Goal: Task Accomplishment & Management: Complete application form

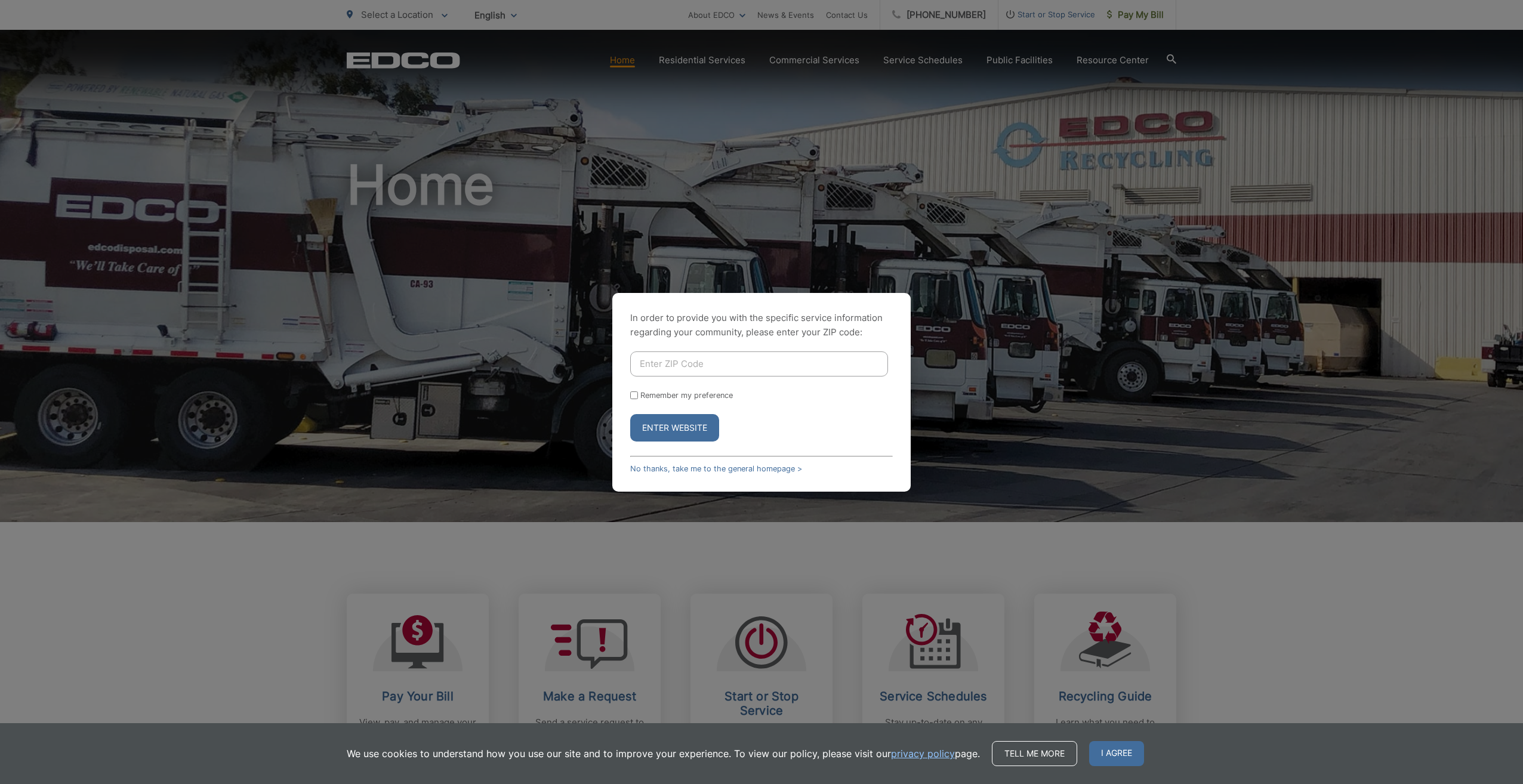
click at [886, 104] on div "In order to provide you with the specific service information regarding your co…" at bounding box center [761, 392] width 1523 height 784
click at [1066, 12] on div "In order to provide you with the specific service information regarding your co…" at bounding box center [761, 392] width 1523 height 784
click at [641, 392] on label "Remember my preference" at bounding box center [686, 396] width 92 height 9
click at [638, 392] on input "Remember my preference" at bounding box center [634, 396] width 8 height 8
checkbox input "true"
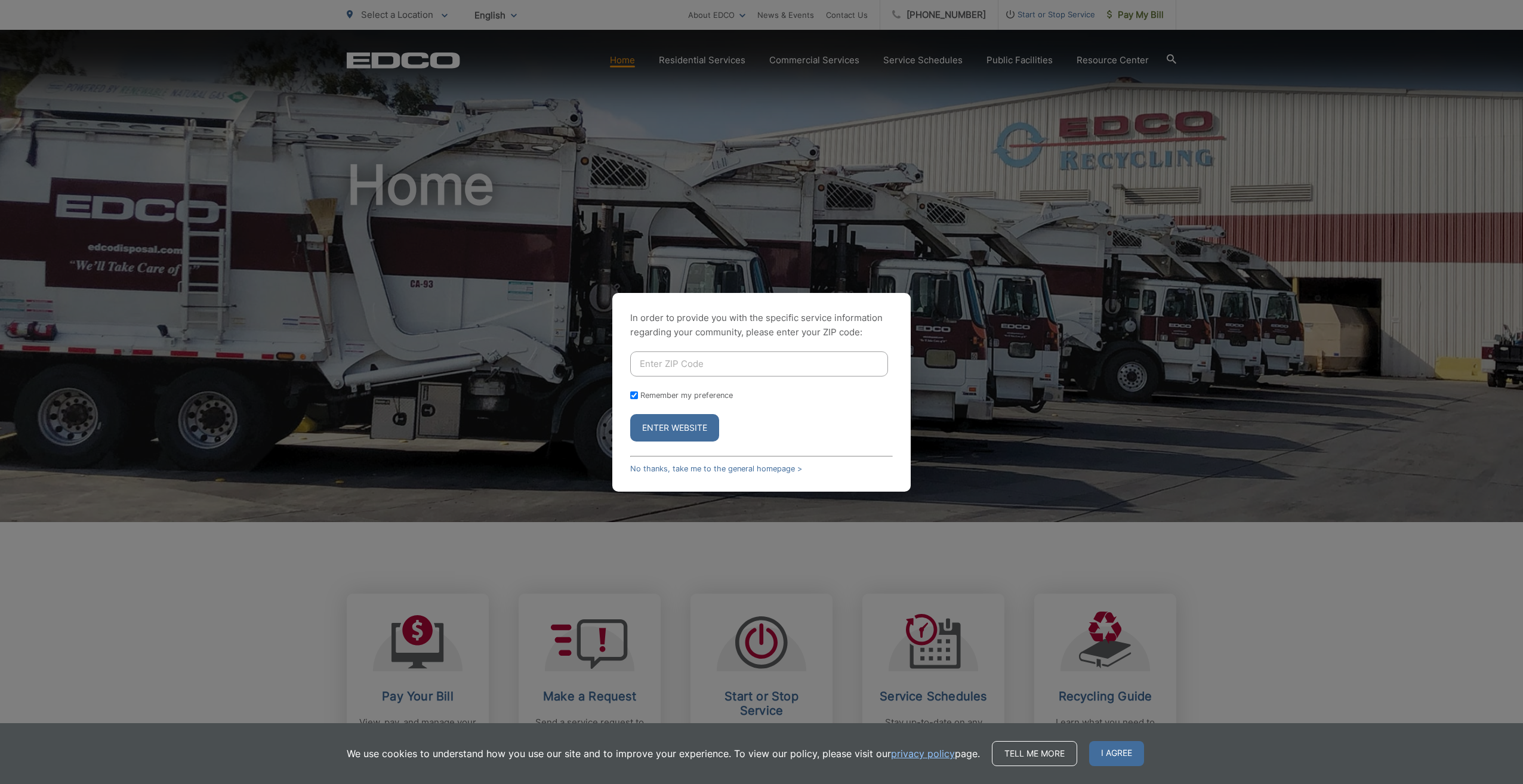
click at [679, 367] on input "Enter ZIP Code" at bounding box center [759, 364] width 258 height 25
type input "92029"
click at [630, 414] on button "Enter Website" at bounding box center [675, 428] width 89 height 28
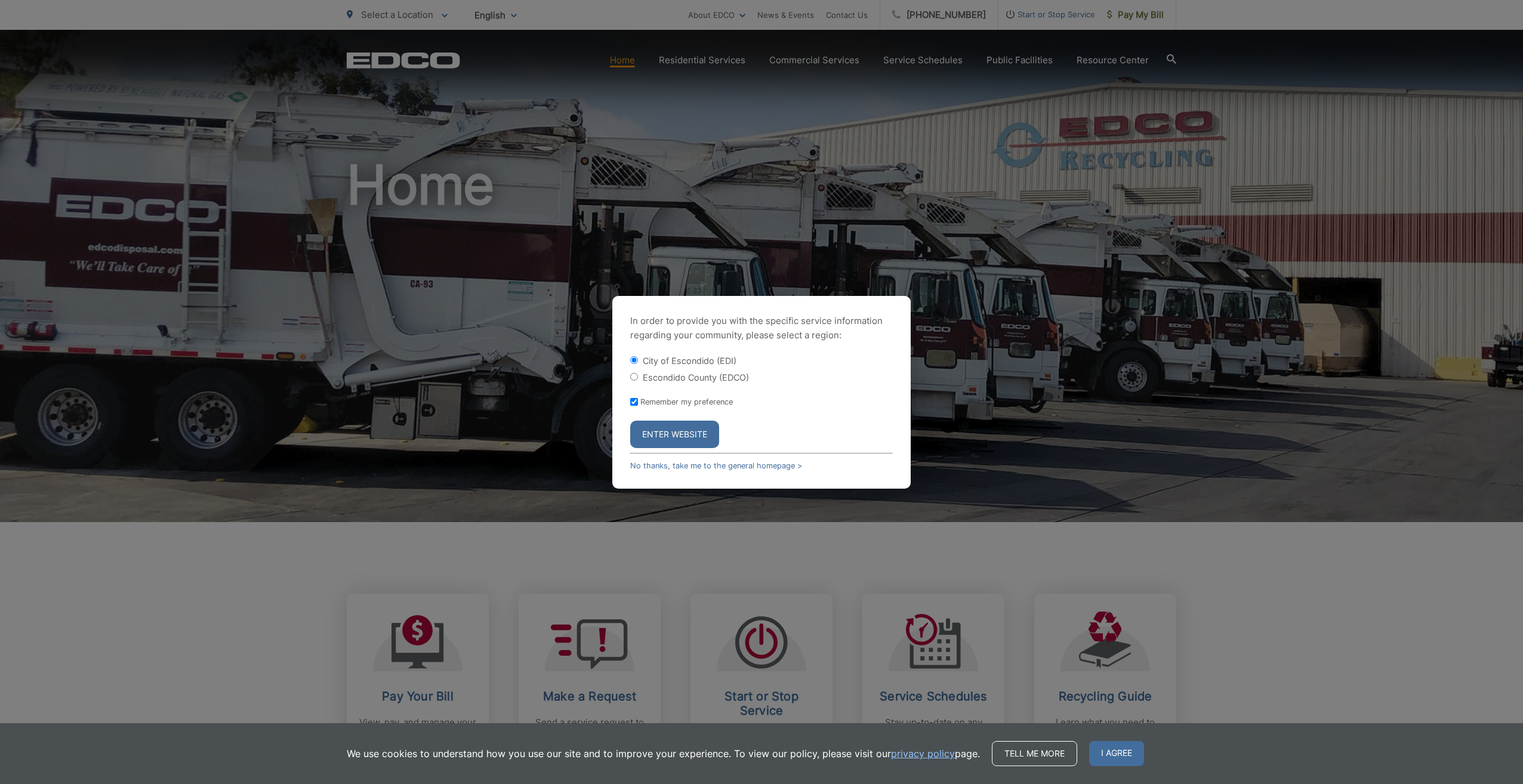
click at [639, 375] on div "Escondido County (EDCO)" at bounding box center [761, 377] width 263 height 12
click at [643, 379] on label "Escondido County (EDCO)" at bounding box center [696, 377] width 106 height 10
click at [638, 379] on input "Escondido County (EDCO)" at bounding box center [634, 377] width 8 height 8
radio input "true"
click at [709, 452] on div "In order to provide you with the specific service information regarding your co…" at bounding box center [762, 392] width 299 height 193
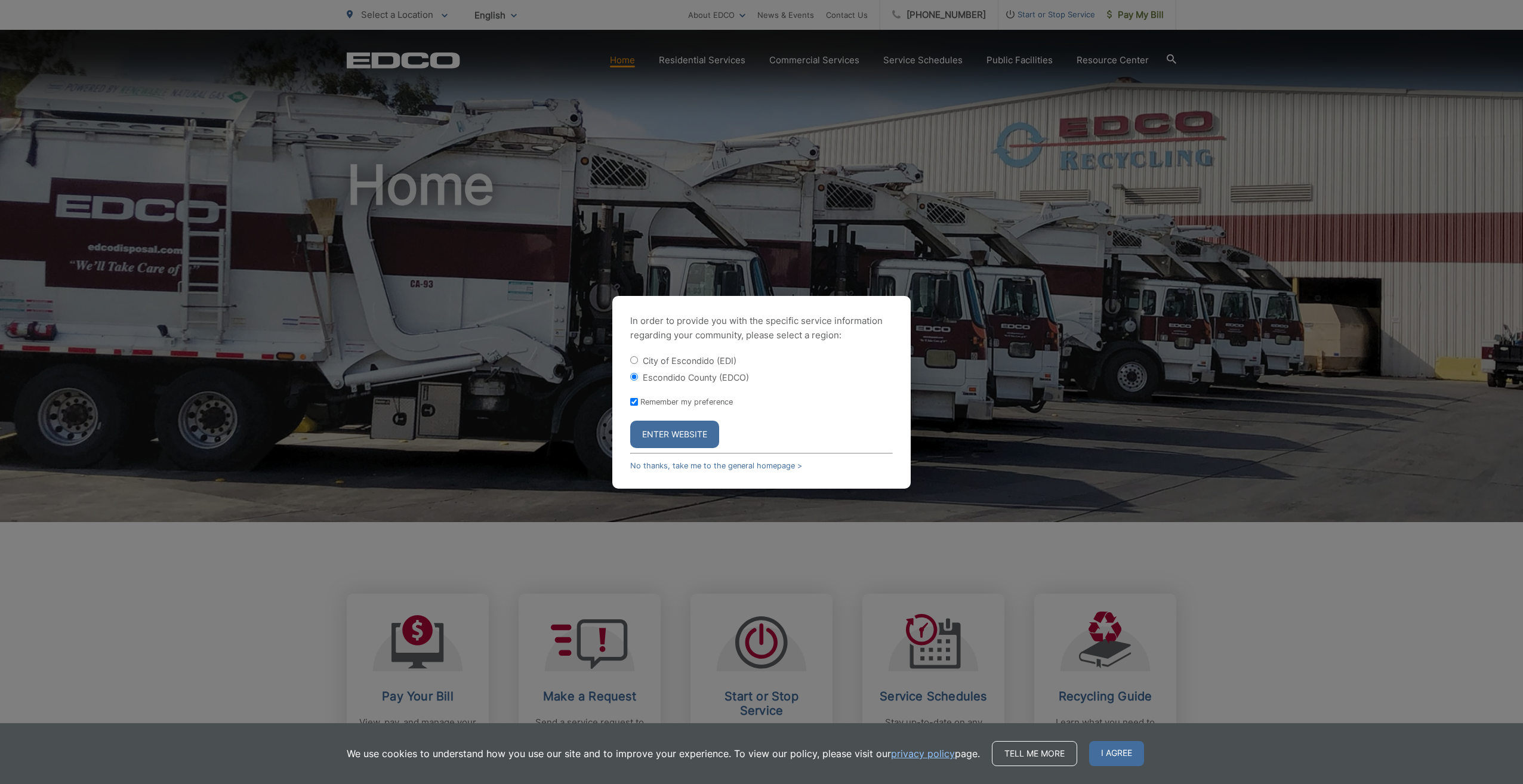
click at [704, 441] on button "Enter Website" at bounding box center [675, 434] width 89 height 28
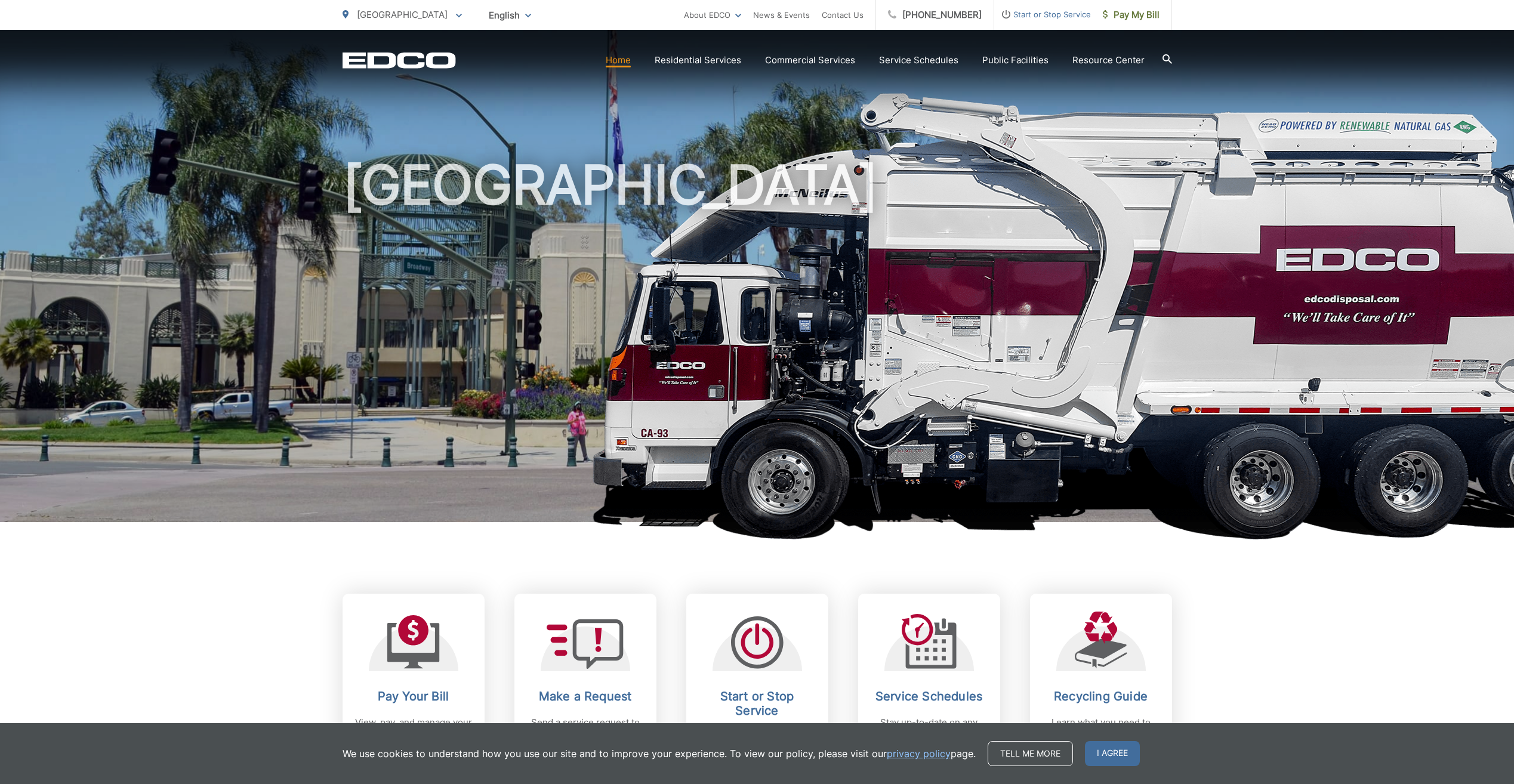
click at [787, 597] on span "Start or Stop Service Request to start or stop any EDCO services." at bounding box center [757, 685] width 142 height 183
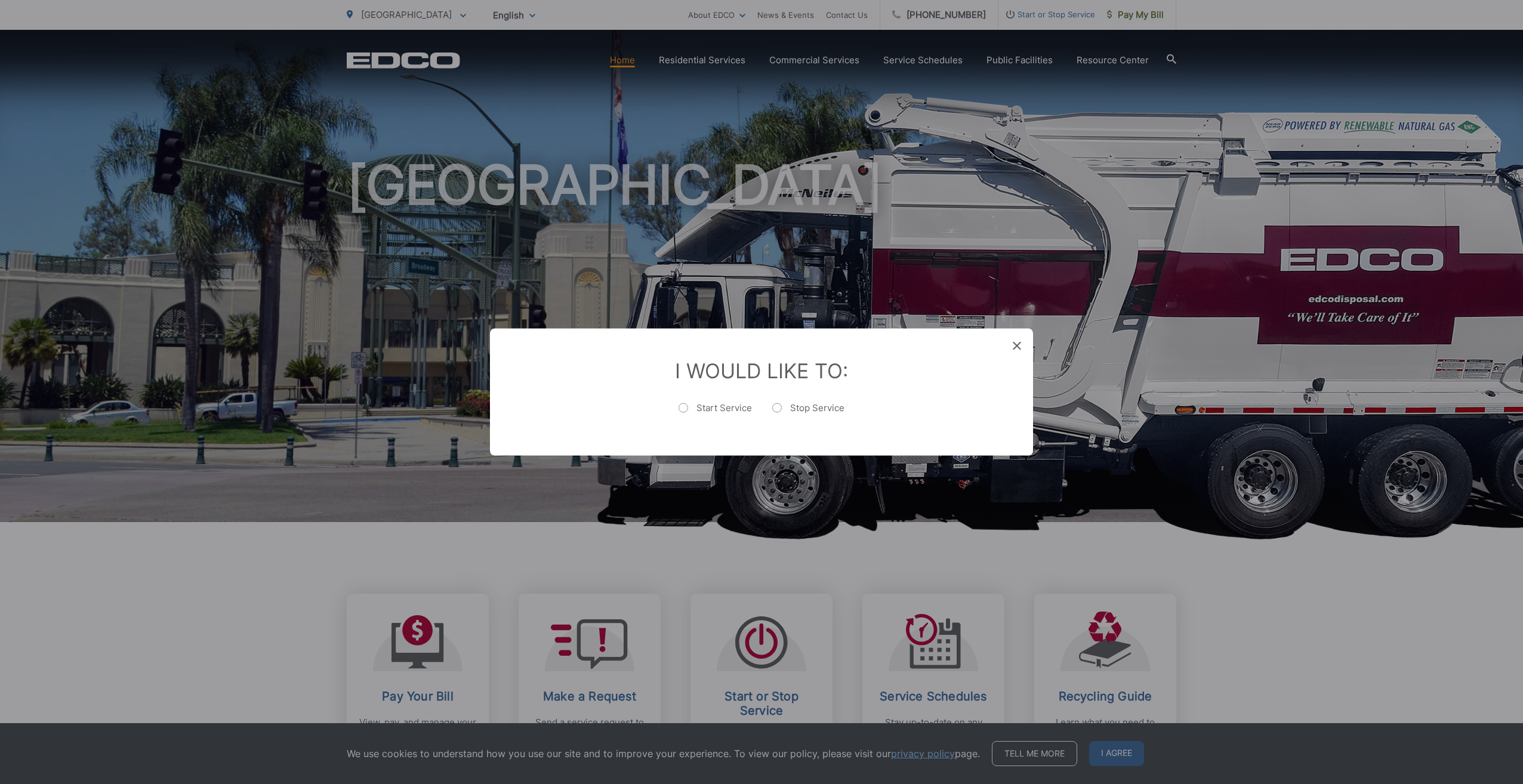
click at [822, 397] on li "I Would Like To: Start Service Stop Service" at bounding box center [761, 392] width 495 height 67
click at [818, 405] on label "Stop Service" at bounding box center [808, 414] width 72 height 24
radio input "true"
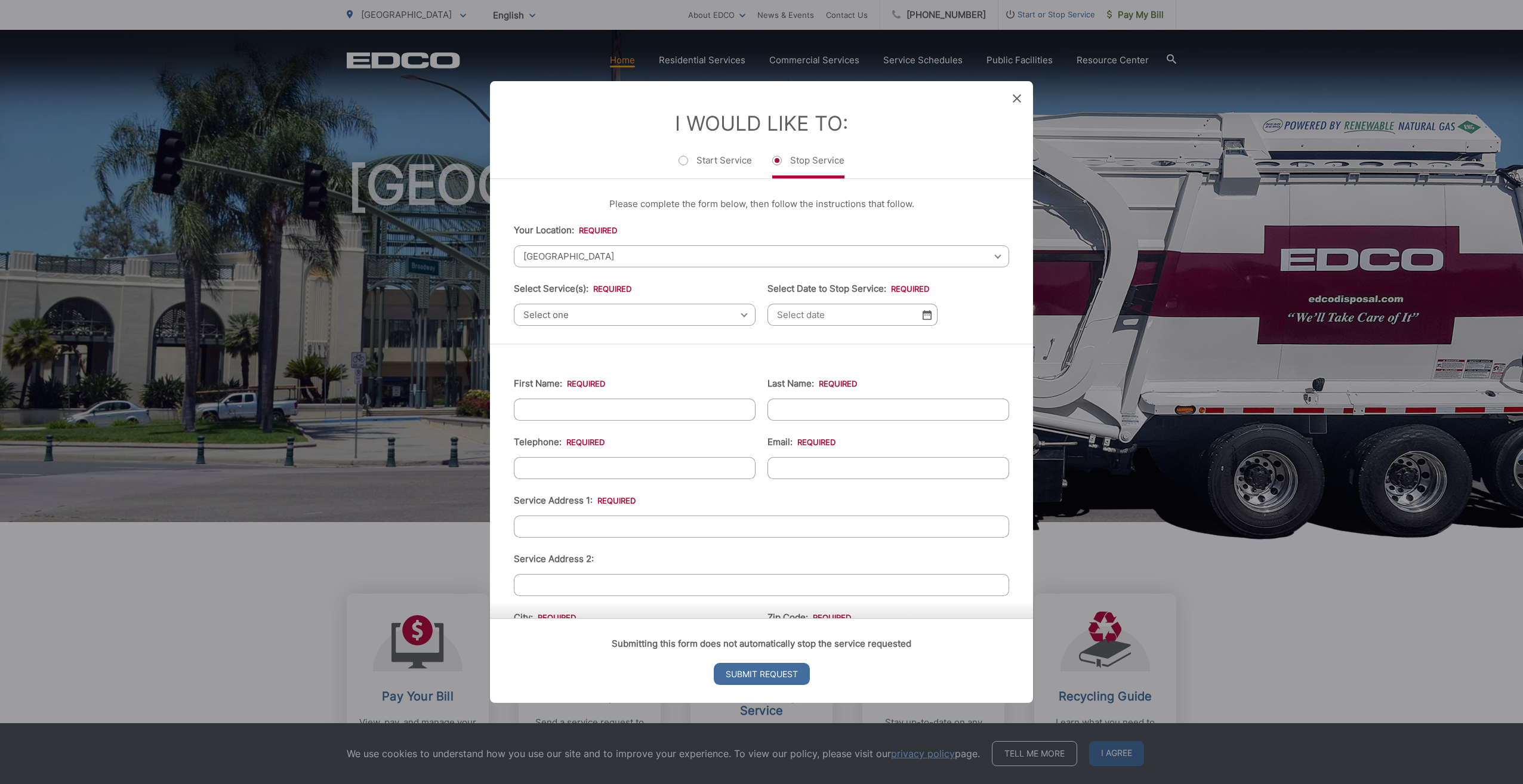
click at [667, 317] on span "Select one" at bounding box center [634, 315] width 242 height 22
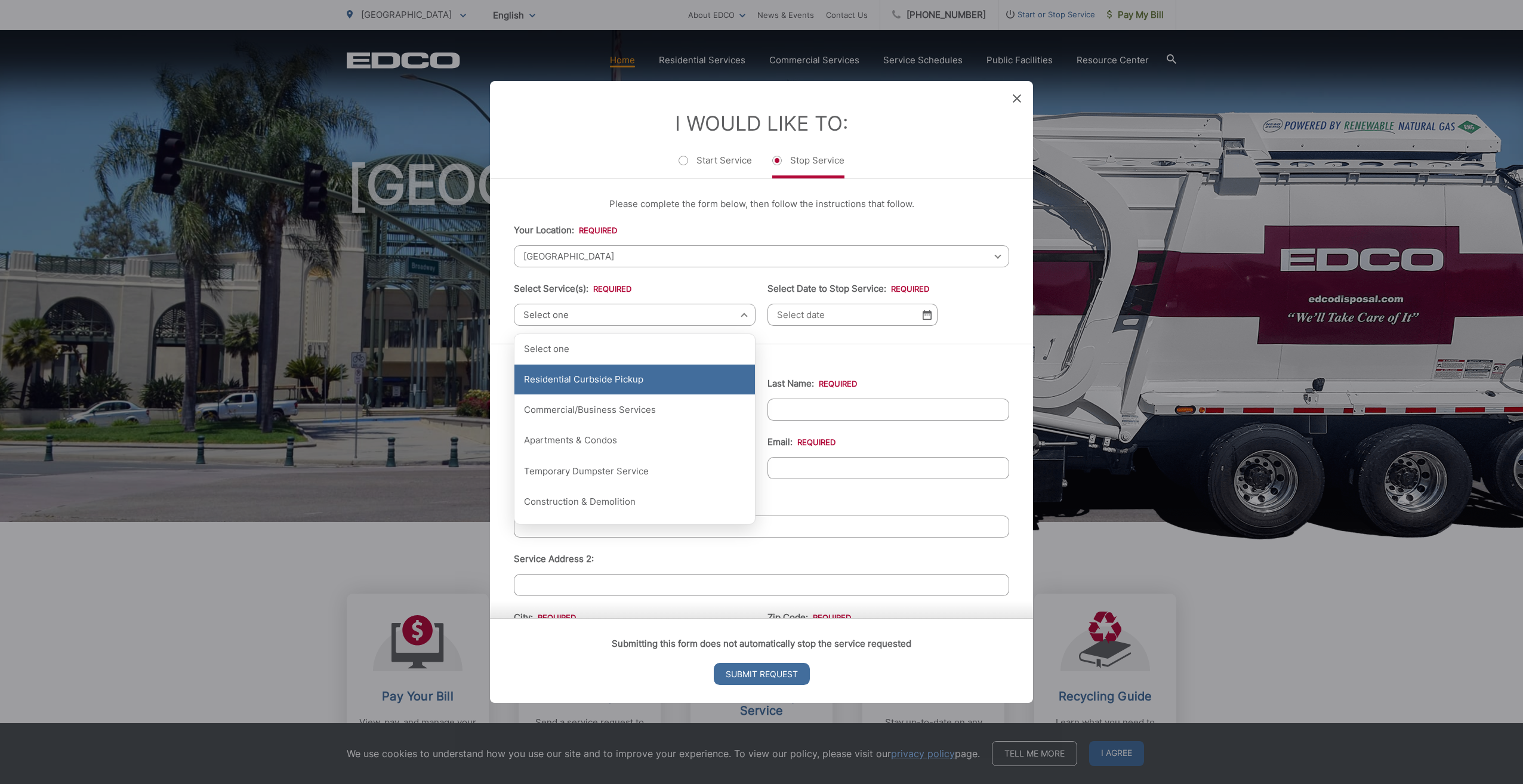
click at [639, 374] on div "Residential Curbside Pickup" at bounding box center [634, 380] width 240 height 30
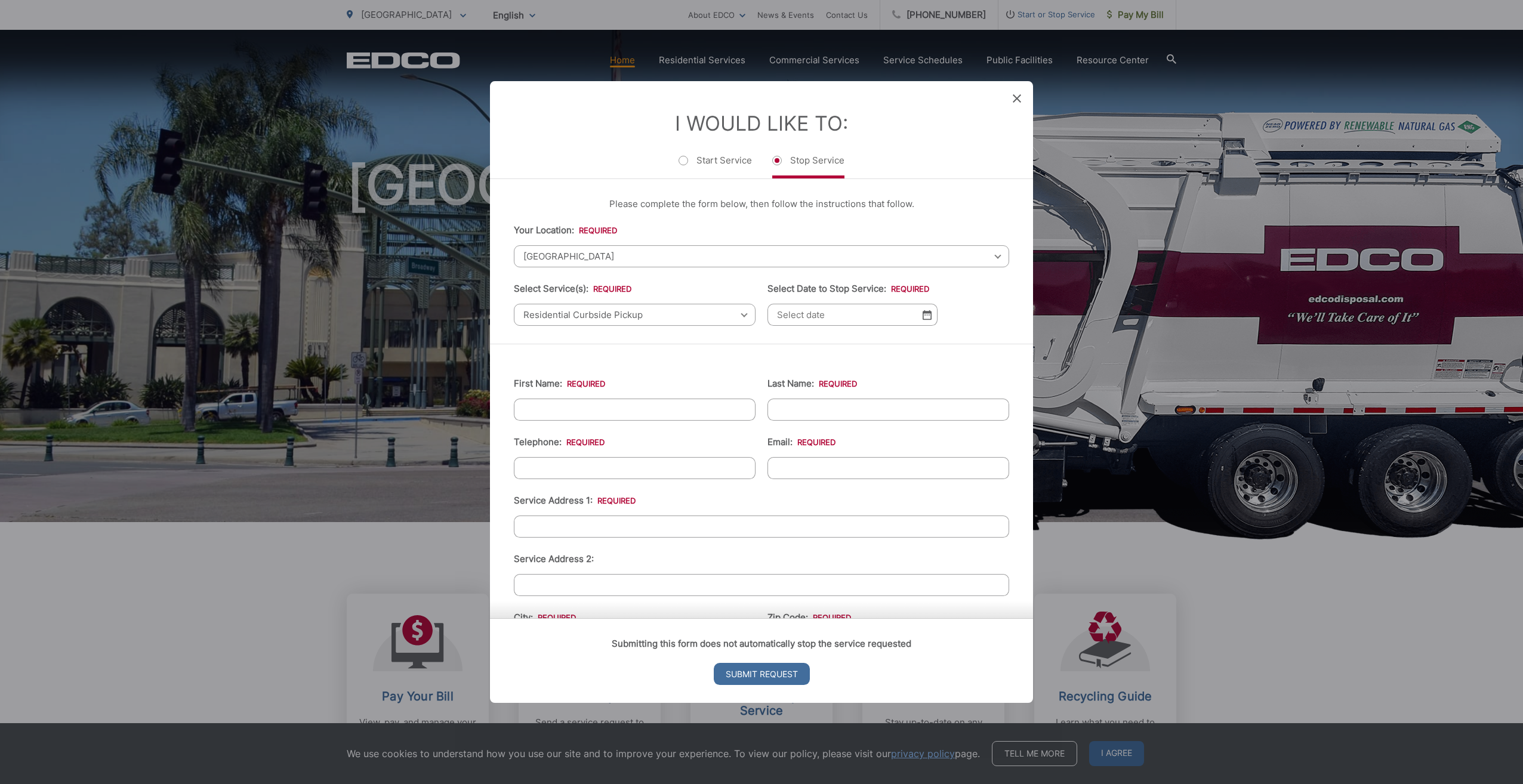
click at [857, 309] on input "Select Date to Stop Service: *" at bounding box center [853, 315] width 170 height 22
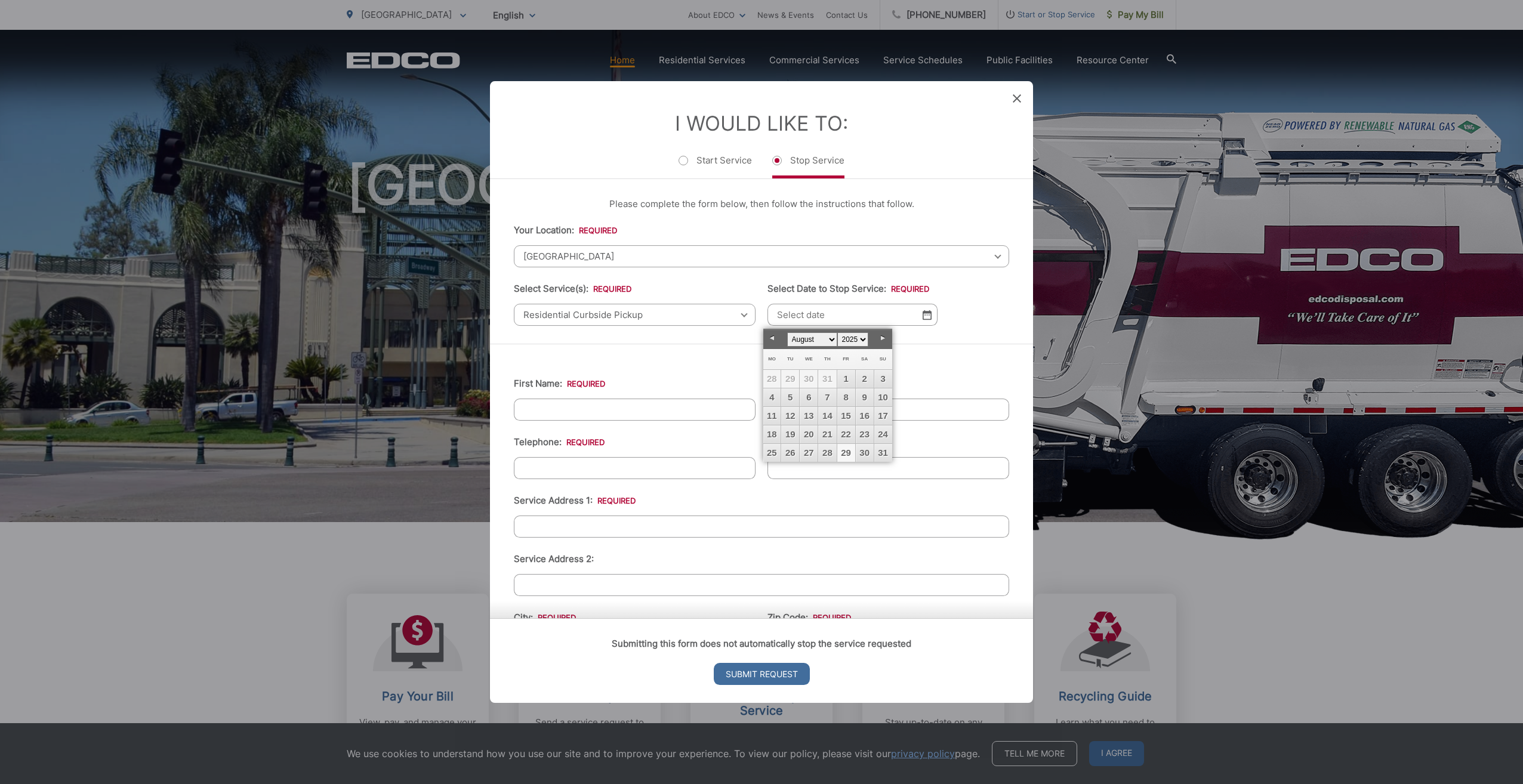
click at [848, 453] on link "29" at bounding box center [846, 453] width 18 height 18
type input "[DATE]"
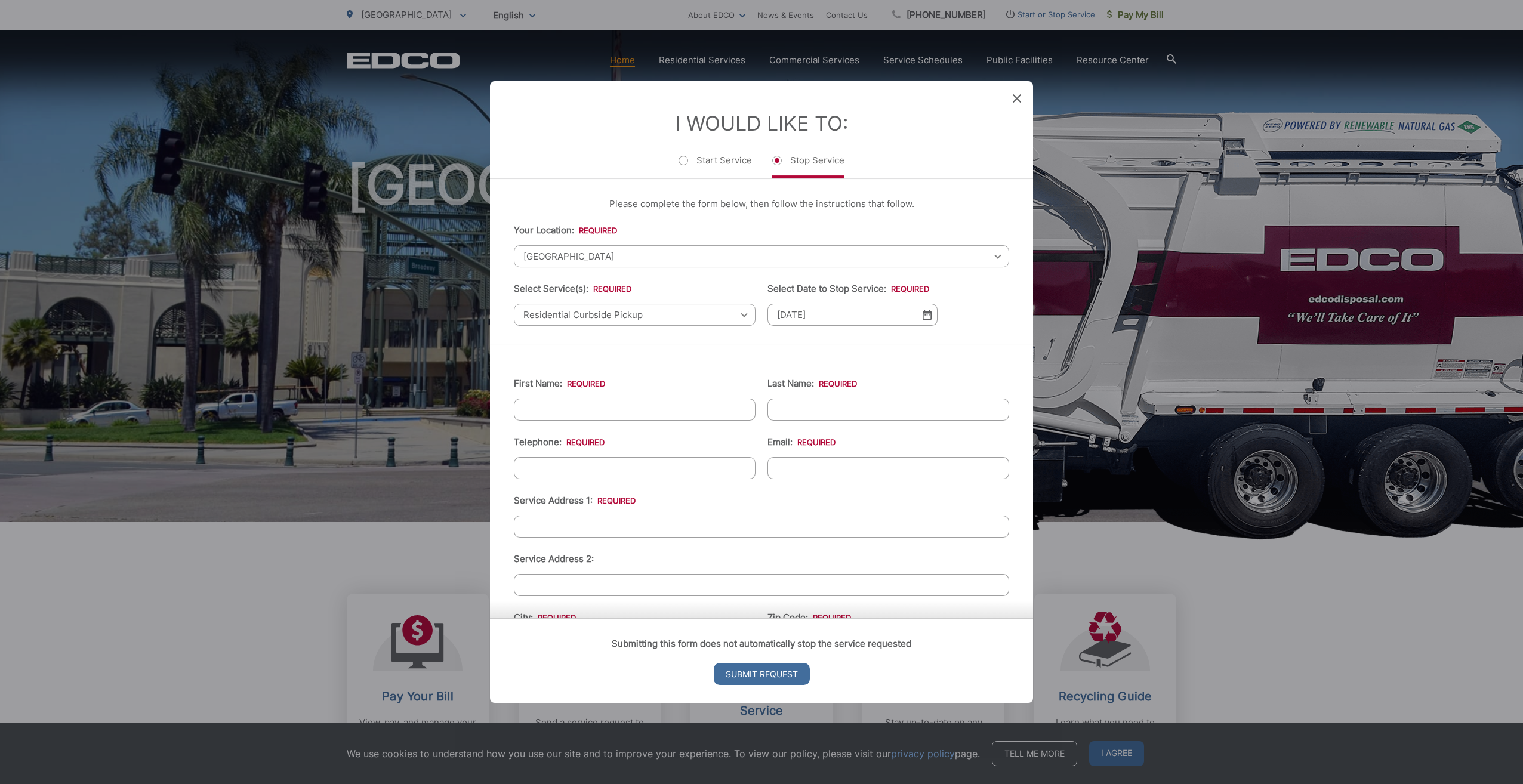
click at [608, 411] on input "First Name: *" at bounding box center [634, 410] width 242 height 22
type input "[PERSON_NAME]"
type input "Rai"
type input "[PHONE_NUMBER]"
type input "[EMAIL_ADDRESS][DOMAIN_NAME]"
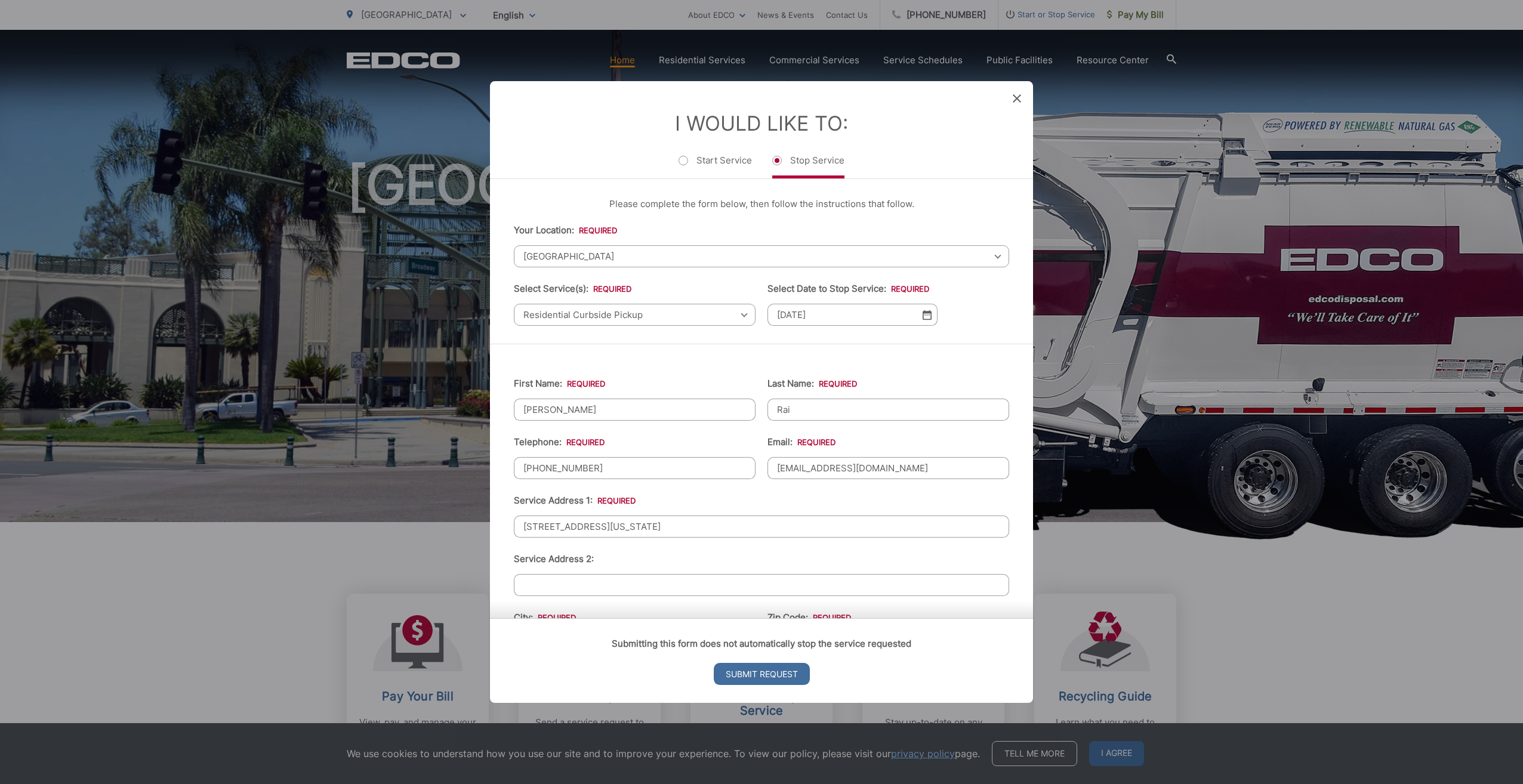
type input "[STREET_ADDRESS][US_STATE]"
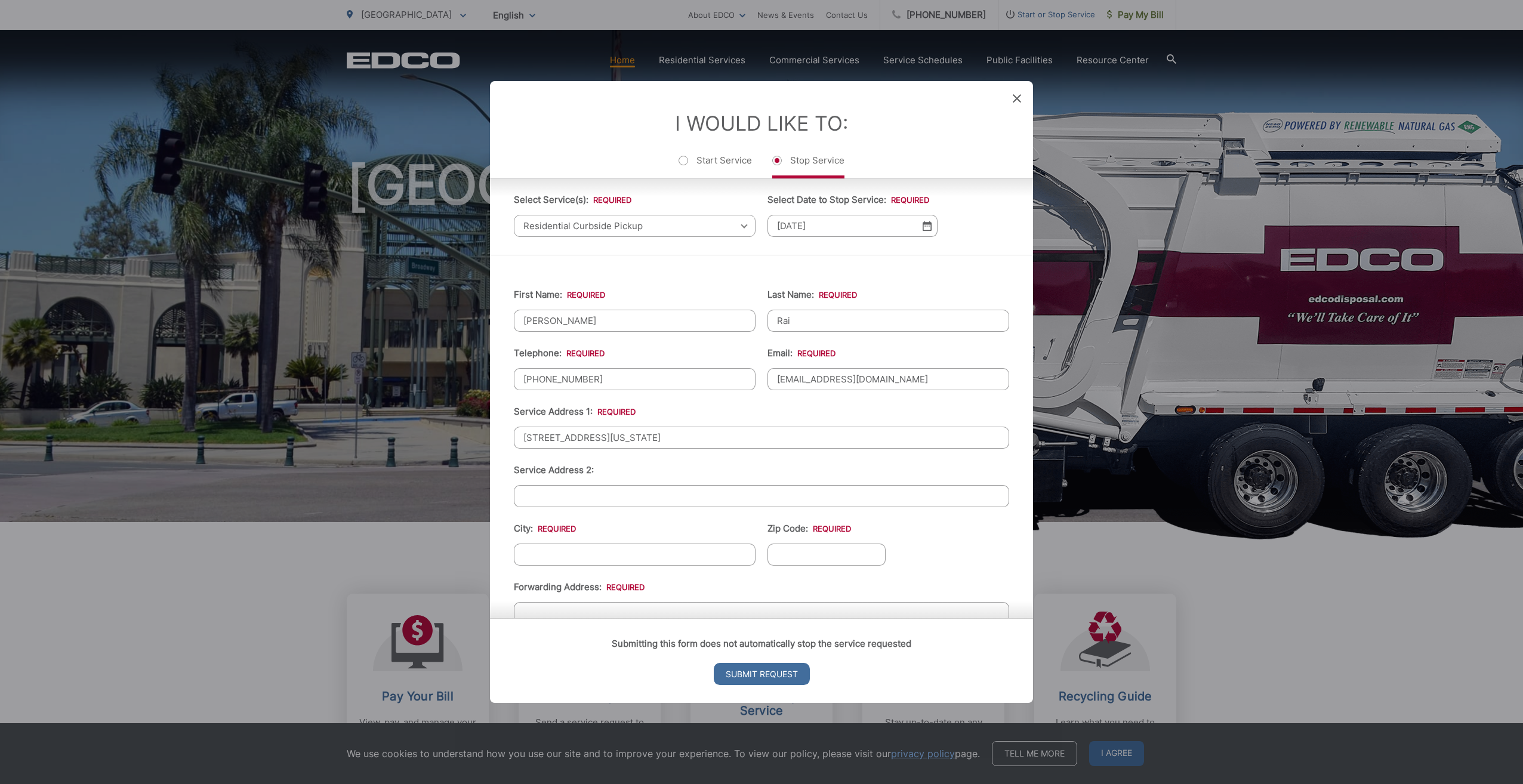
scroll to position [179, 0]
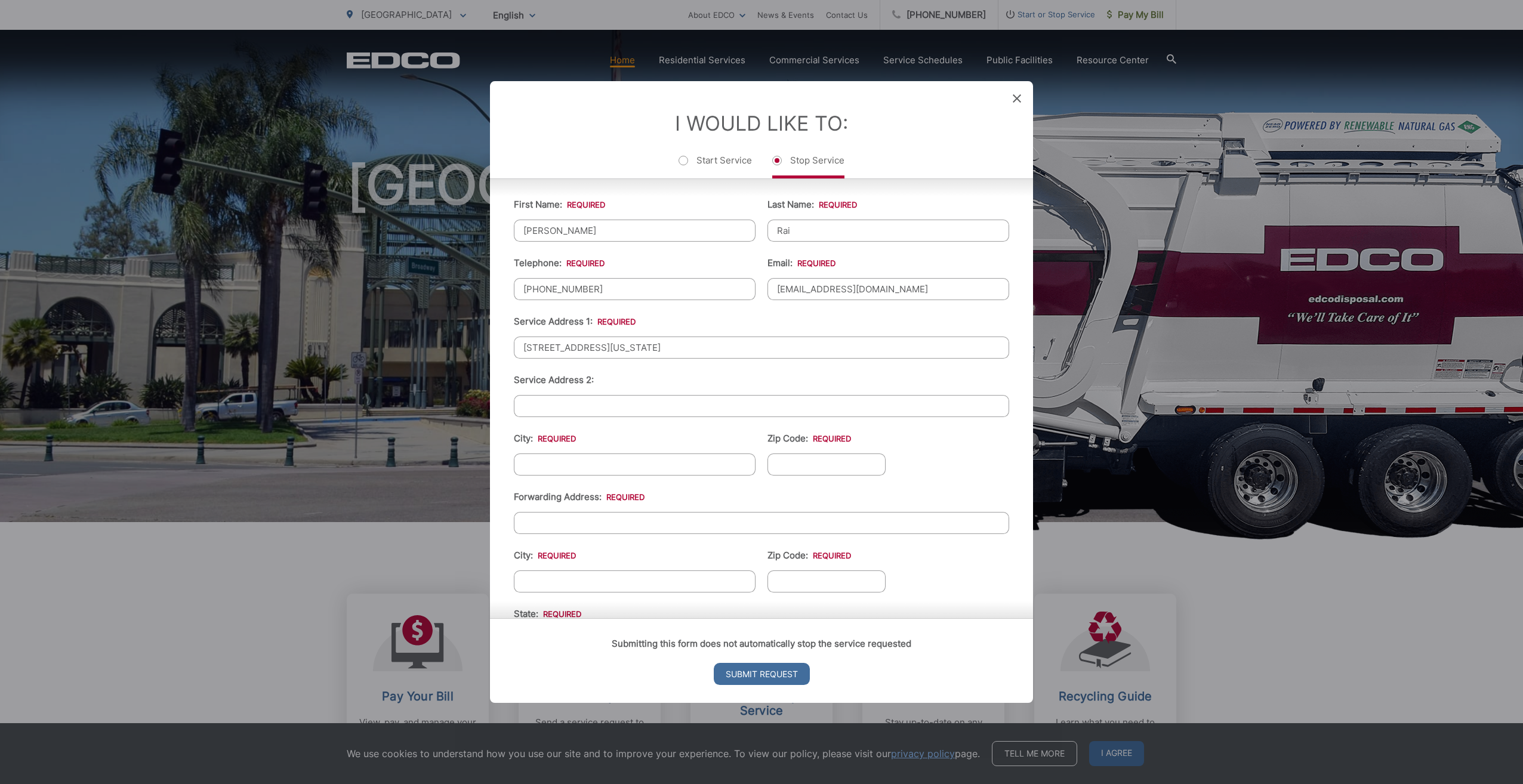
click at [586, 458] on input "City: *" at bounding box center [634, 464] width 242 height 22
type input "S"
type input "Escondido"
type input "92029"
type input "[STREET_ADDRESS]"
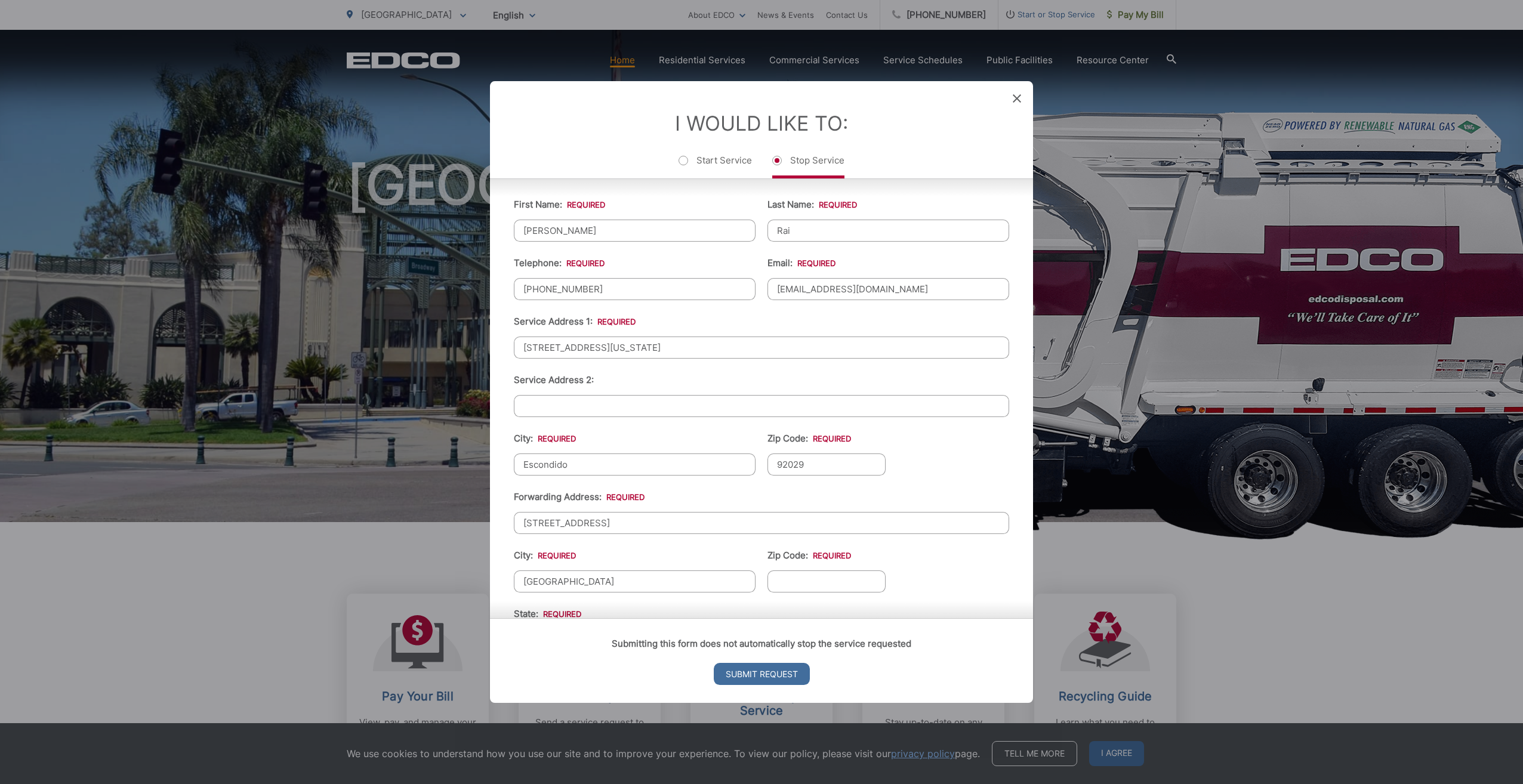
type input "[GEOGRAPHIC_DATA]"
type input "60610"
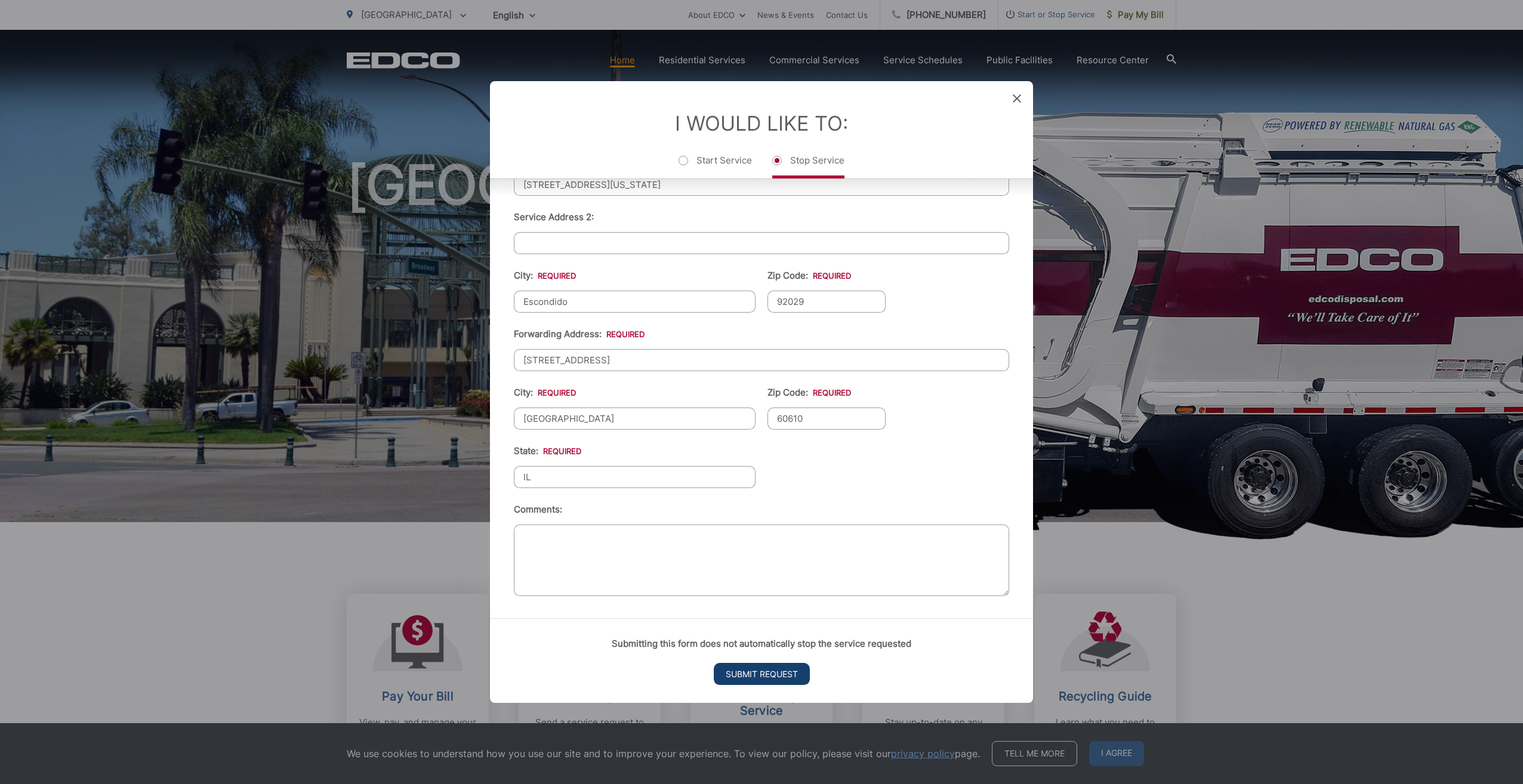
type input "IL"
click at [778, 665] on input "Submit Request" at bounding box center [762, 674] width 96 height 22
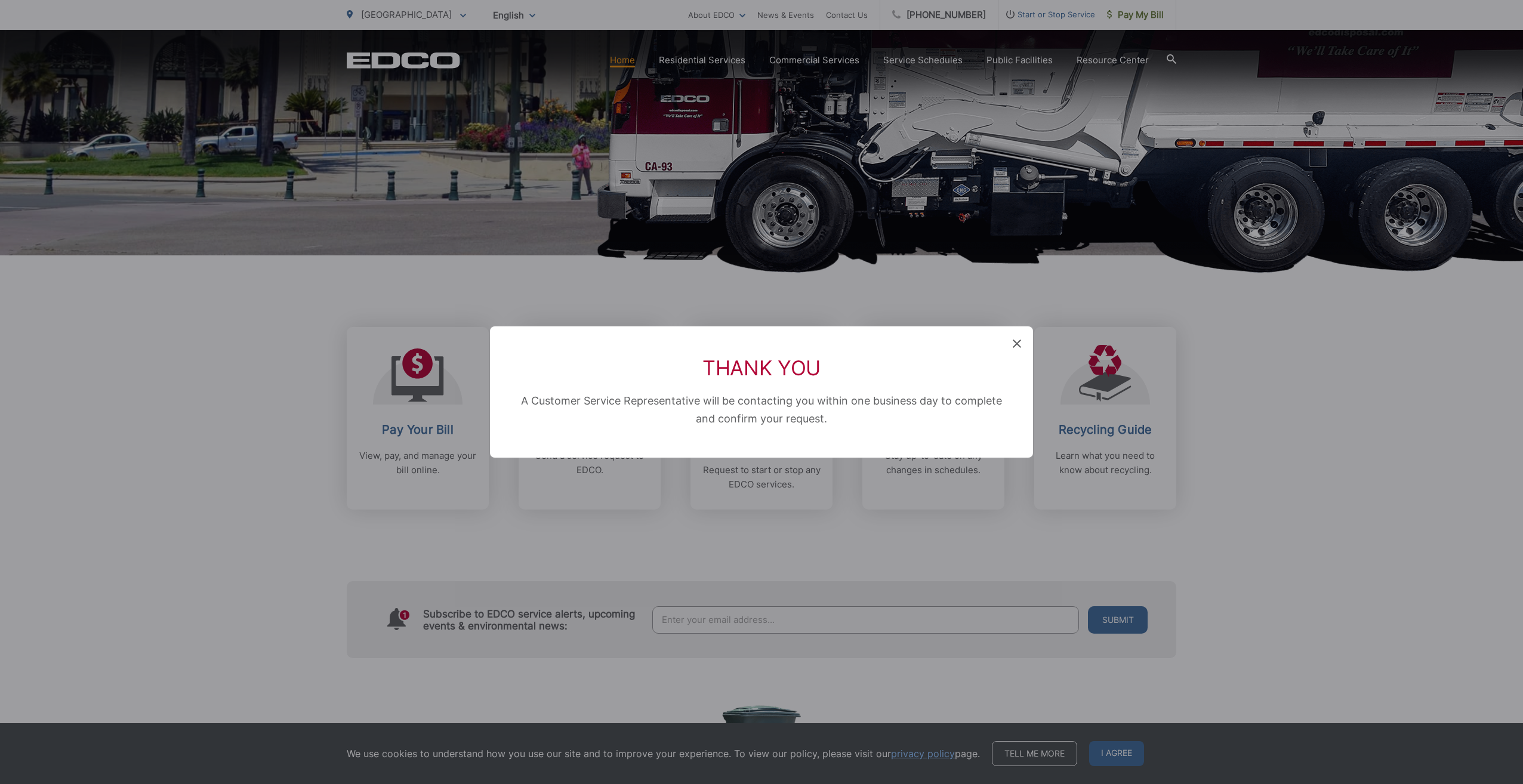
scroll to position [0, 0]
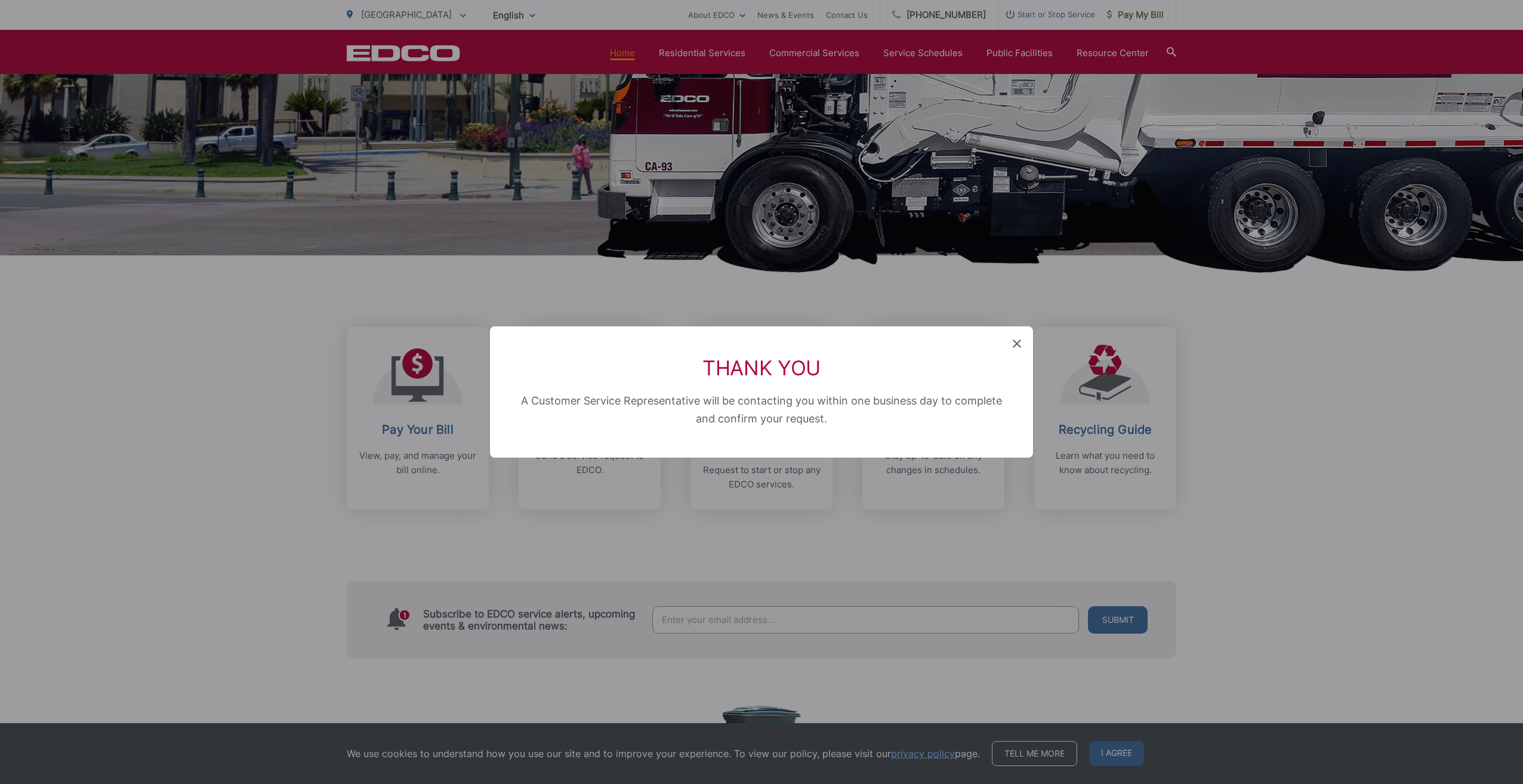
click at [1012, 346] on div "Thank You A Customer Service Representative will be contacting you within one b…" at bounding box center [761, 392] width 543 height 131
click at [1012, 345] on div "Thank You A Customer Service Representative will be contacting you within one b…" at bounding box center [761, 392] width 543 height 131
click at [1014, 344] on icon at bounding box center [1017, 343] width 9 height 9
